Goal: Transaction & Acquisition: Purchase product/service

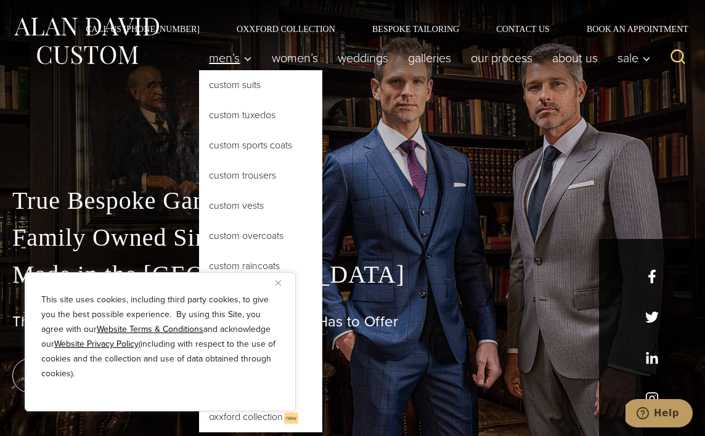
click at [232, 58] on span "Men’s" at bounding box center [230, 58] width 43 height 12
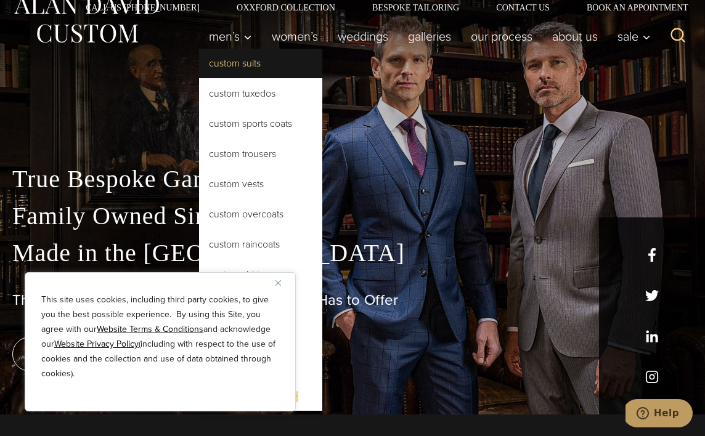
scroll to position [21, 0]
click at [235, 70] on link "Custom Suits" at bounding box center [260, 64] width 123 height 30
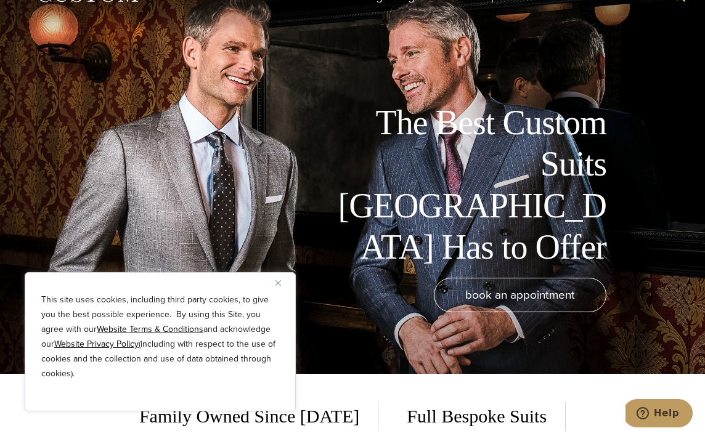
scroll to position [65, 0]
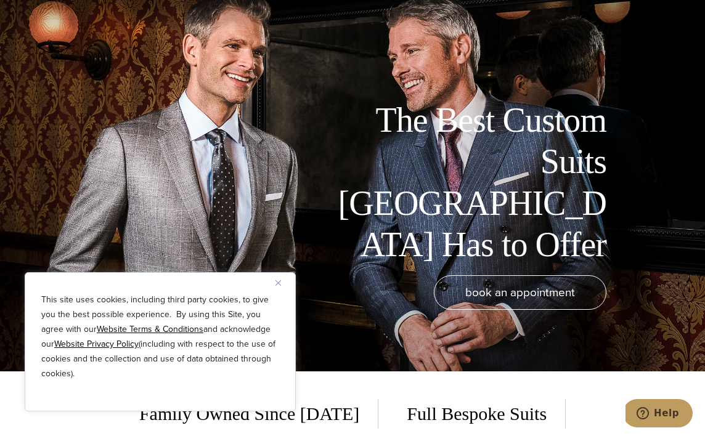
click at [279, 280] on img "Close" at bounding box center [278, 283] width 6 height 6
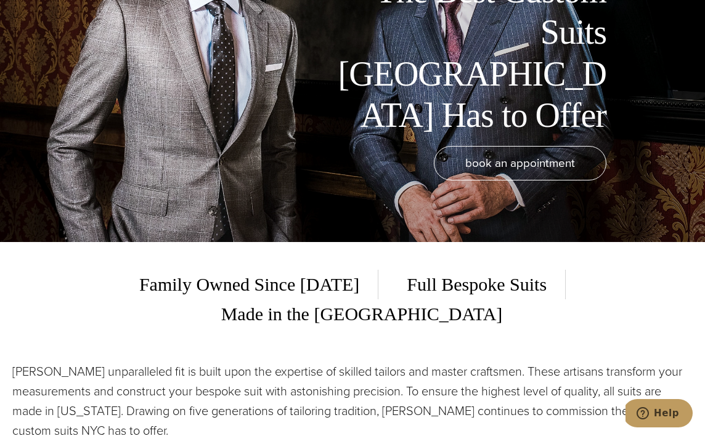
scroll to position [0, 0]
